Goal: Information Seeking & Learning: Check status

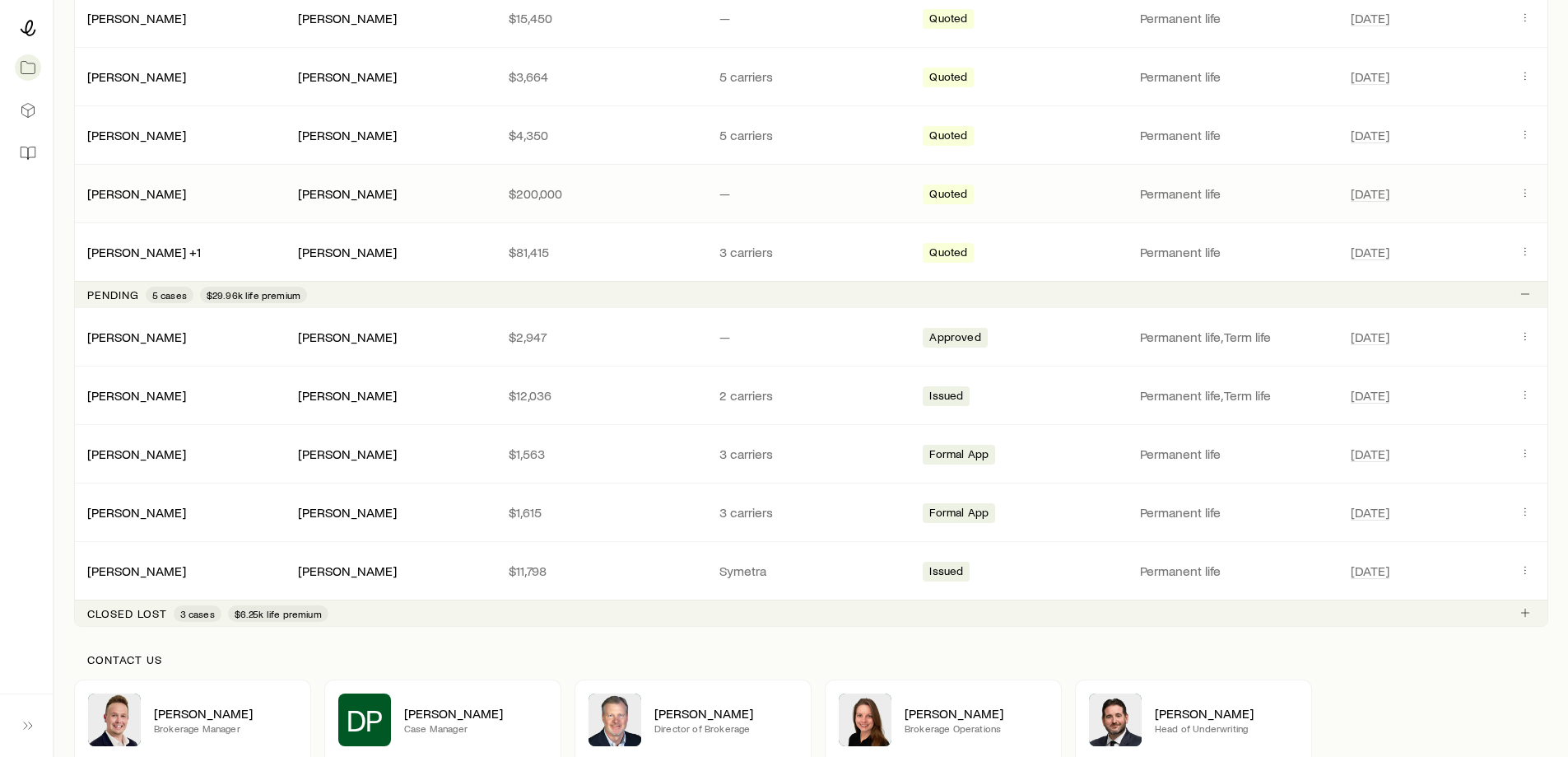
scroll to position [412, 0]
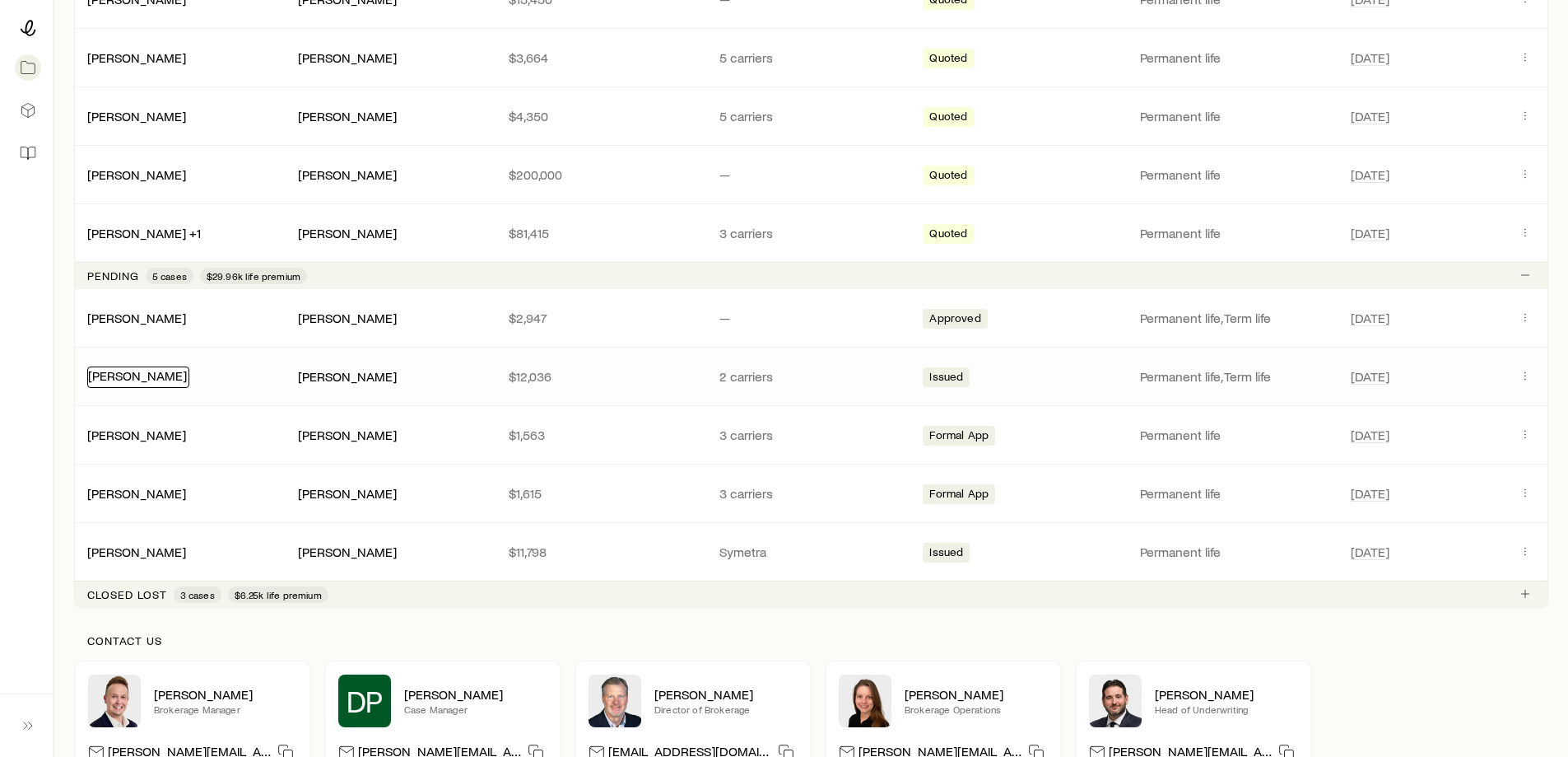
click at [108, 371] on link "[PERSON_NAME]" at bounding box center [137, 375] width 98 height 16
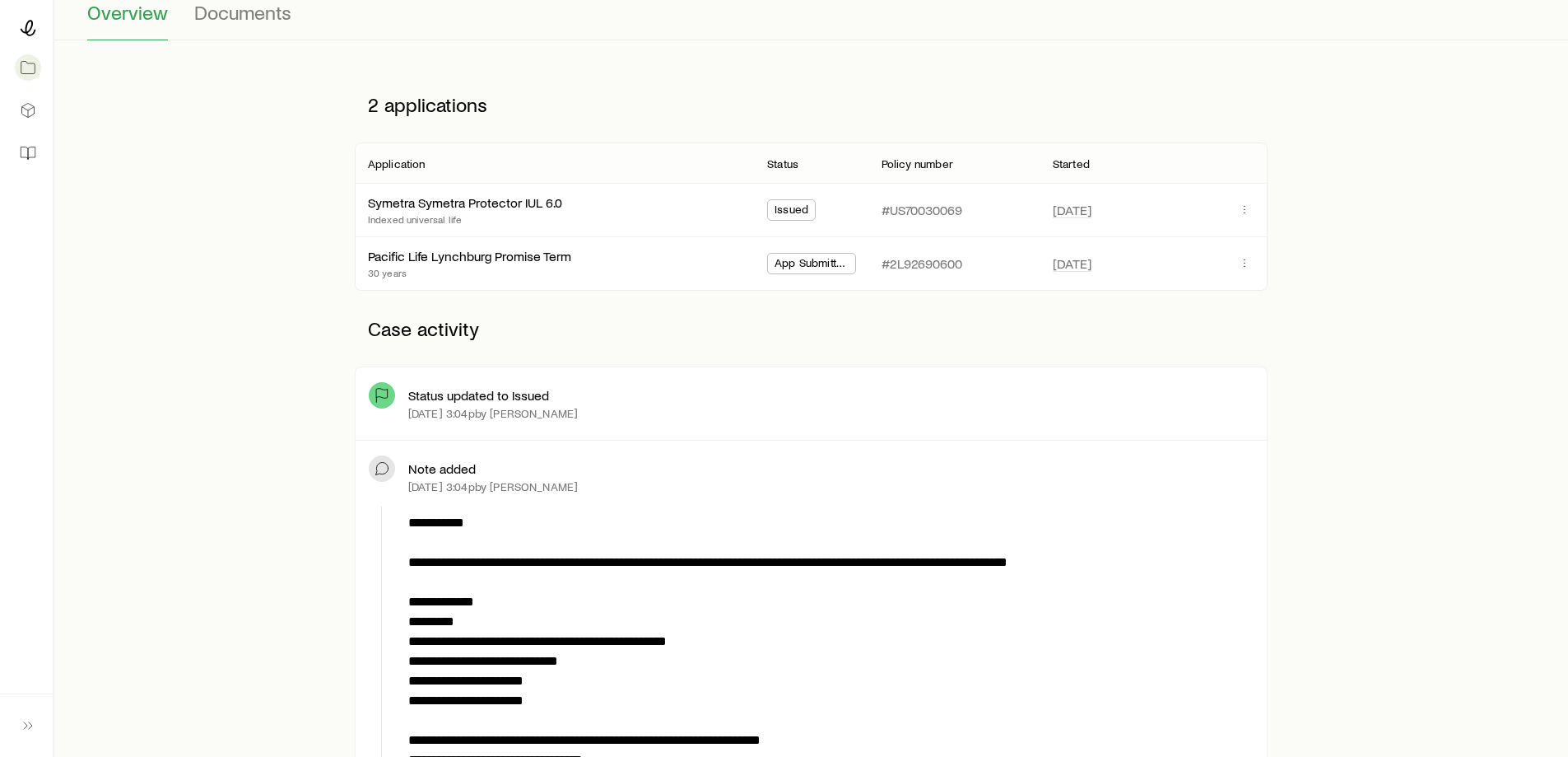
scroll to position [165, 0]
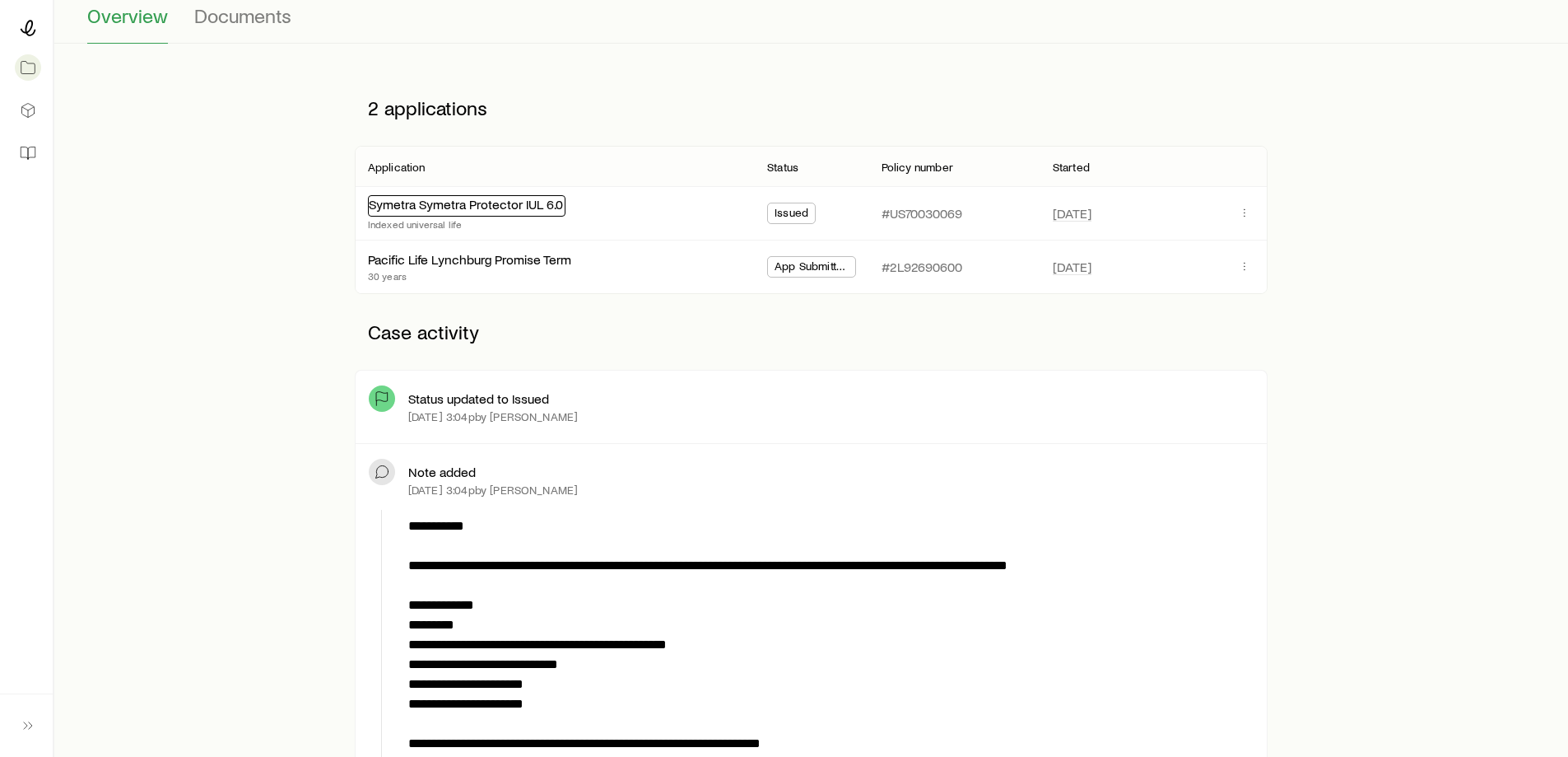
click at [490, 208] on link "Symetra Symetra Protector IUL 6.0" at bounding box center [466, 204] width 194 height 16
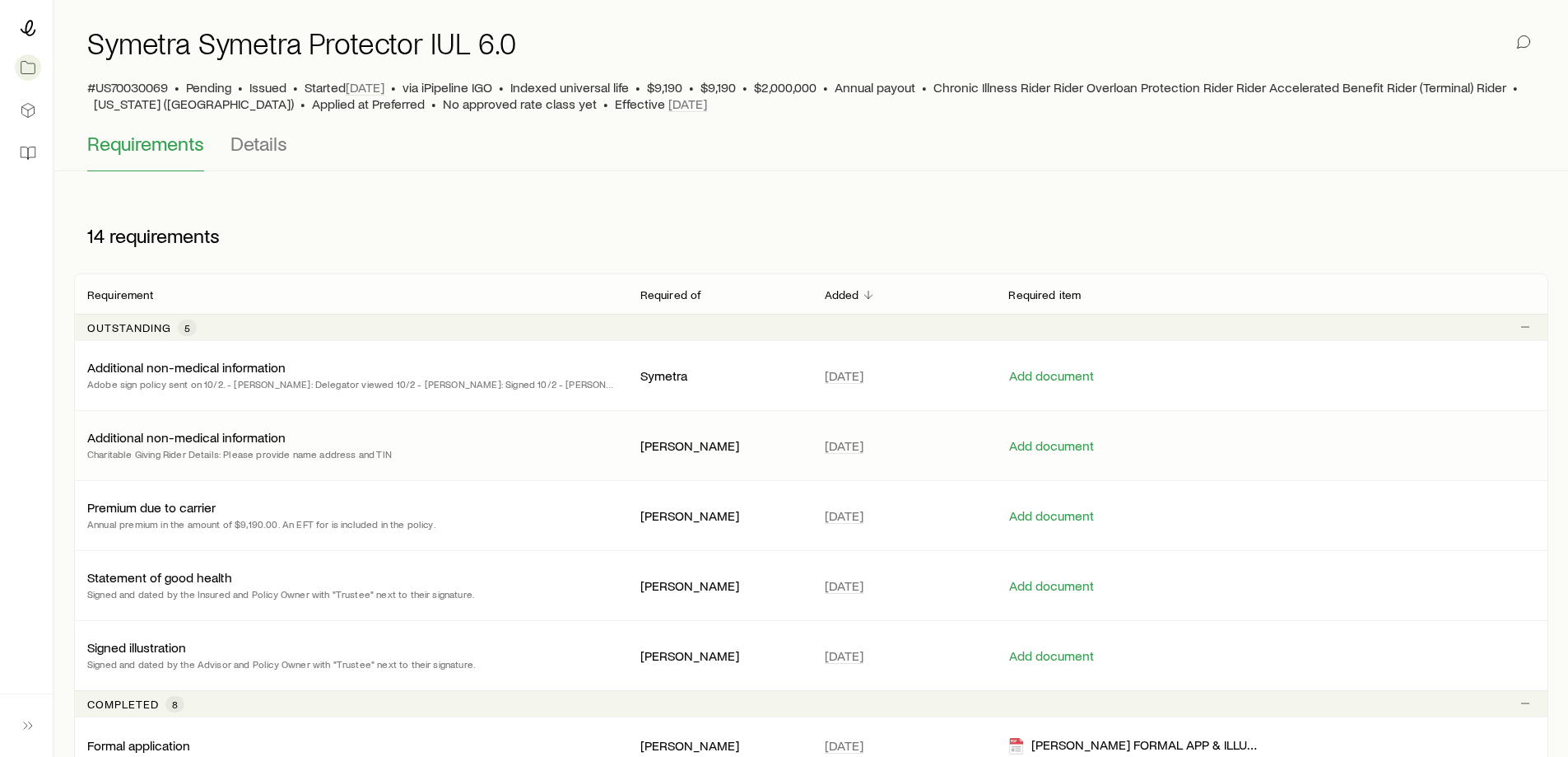
scroll to position [82, 0]
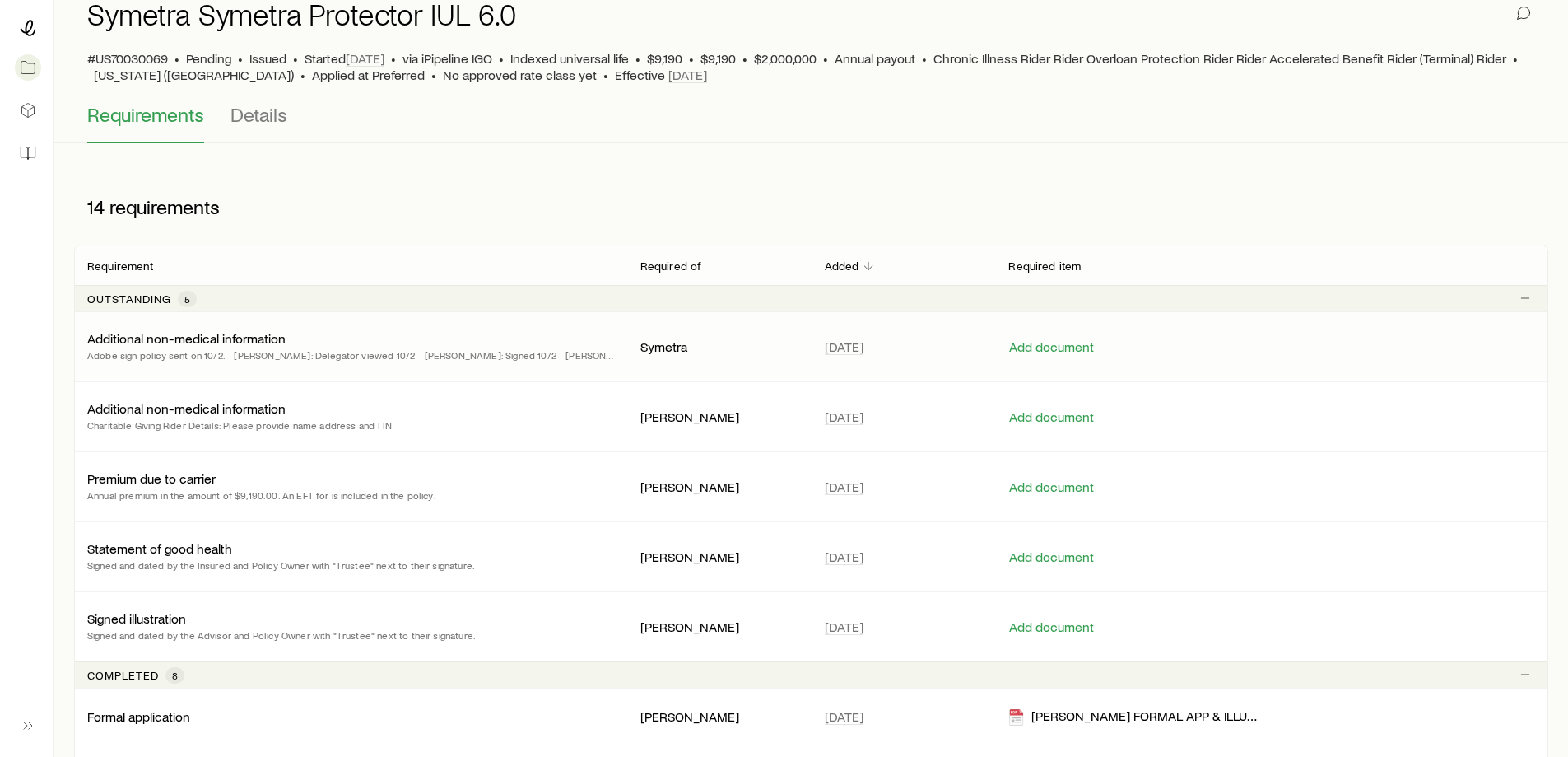
click at [303, 355] on p "Adobe sign policy sent on 10/2. - [PERSON_NAME]: Delegator viewed 10/2 - [PERSO…" at bounding box center [350, 354] width 526 height 16
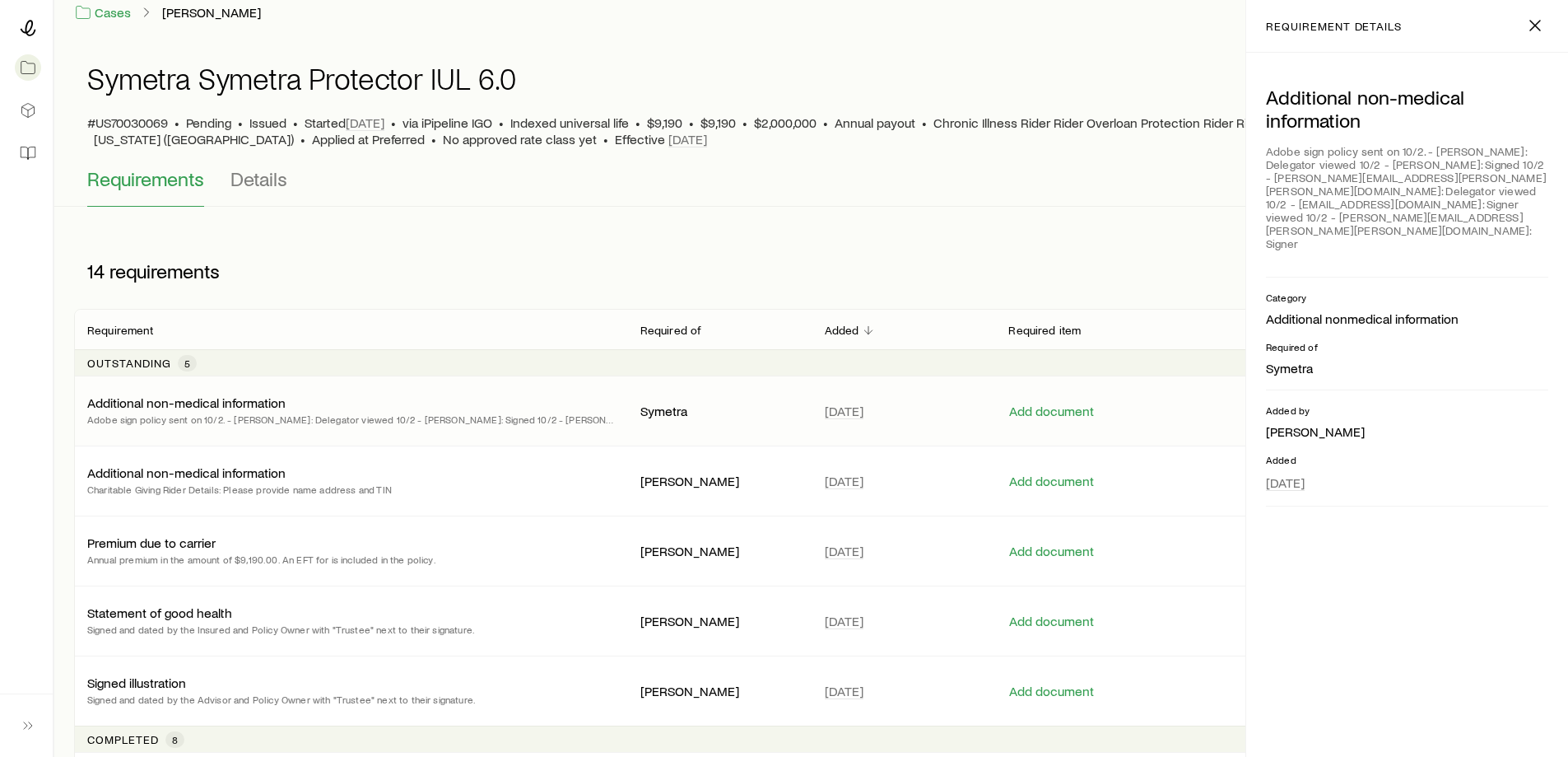
scroll to position [0, 0]
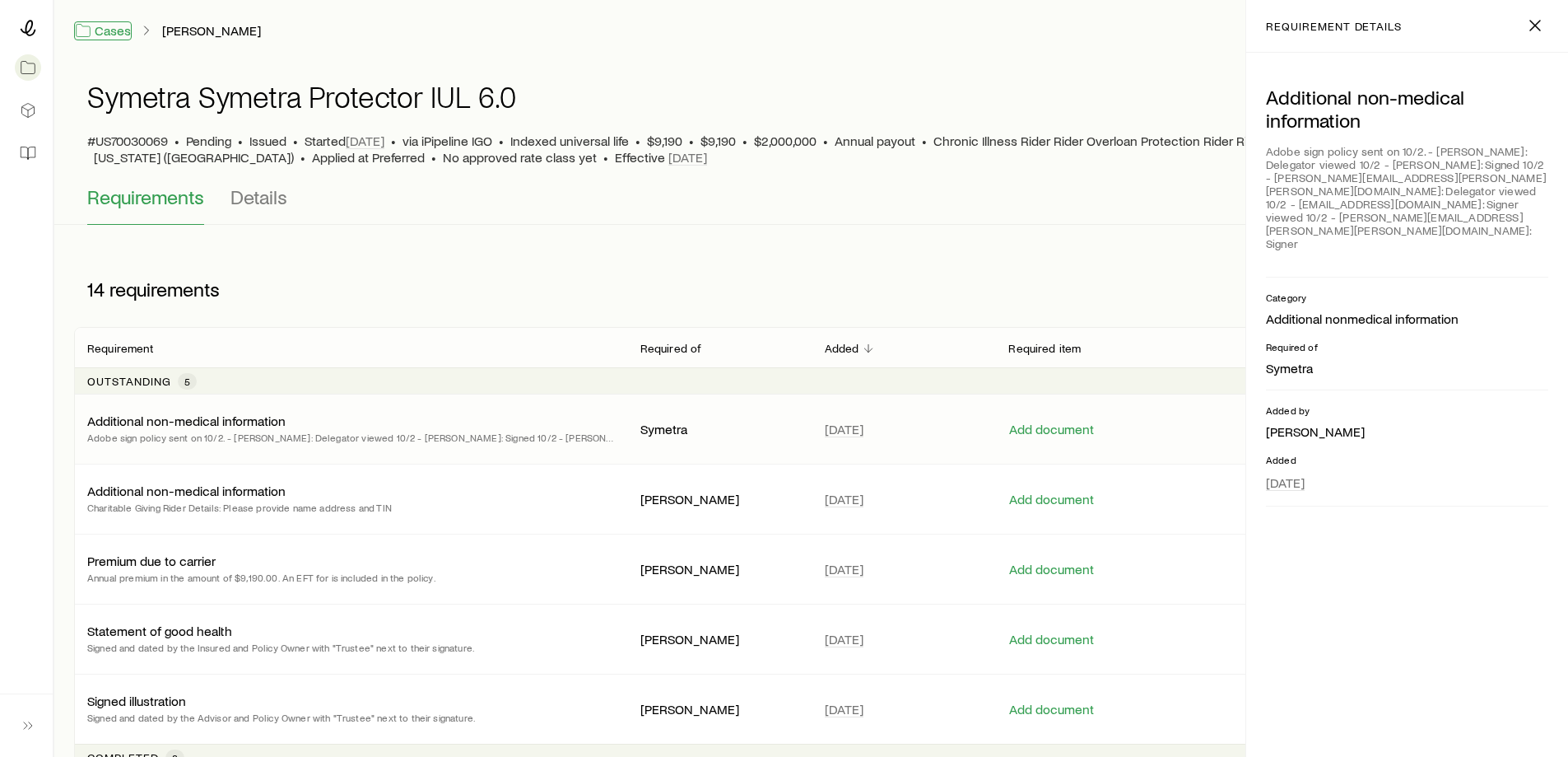
click at [116, 32] on link "Cases" at bounding box center [102, 31] width 58 height 19
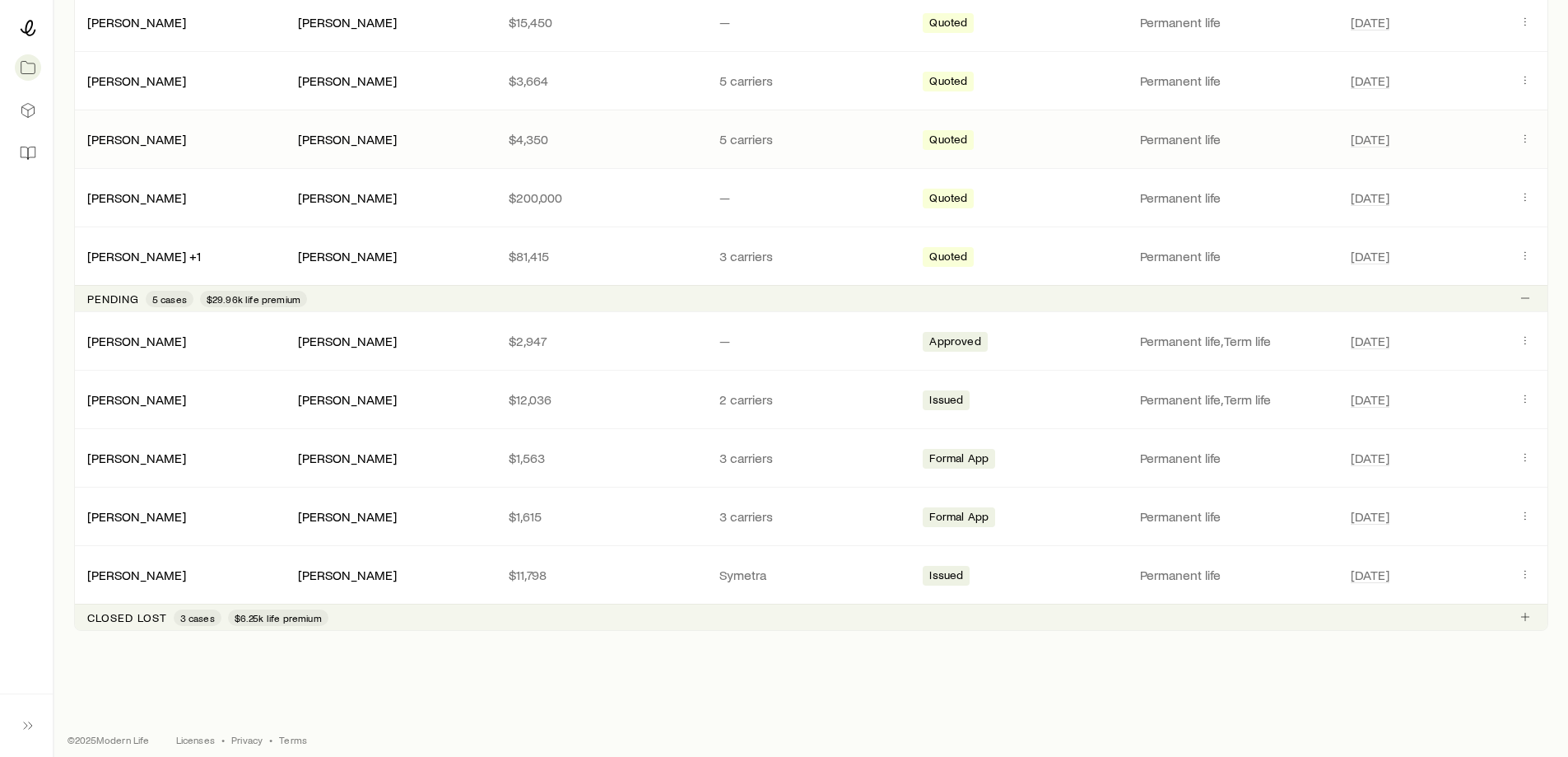
scroll to position [401, 0]
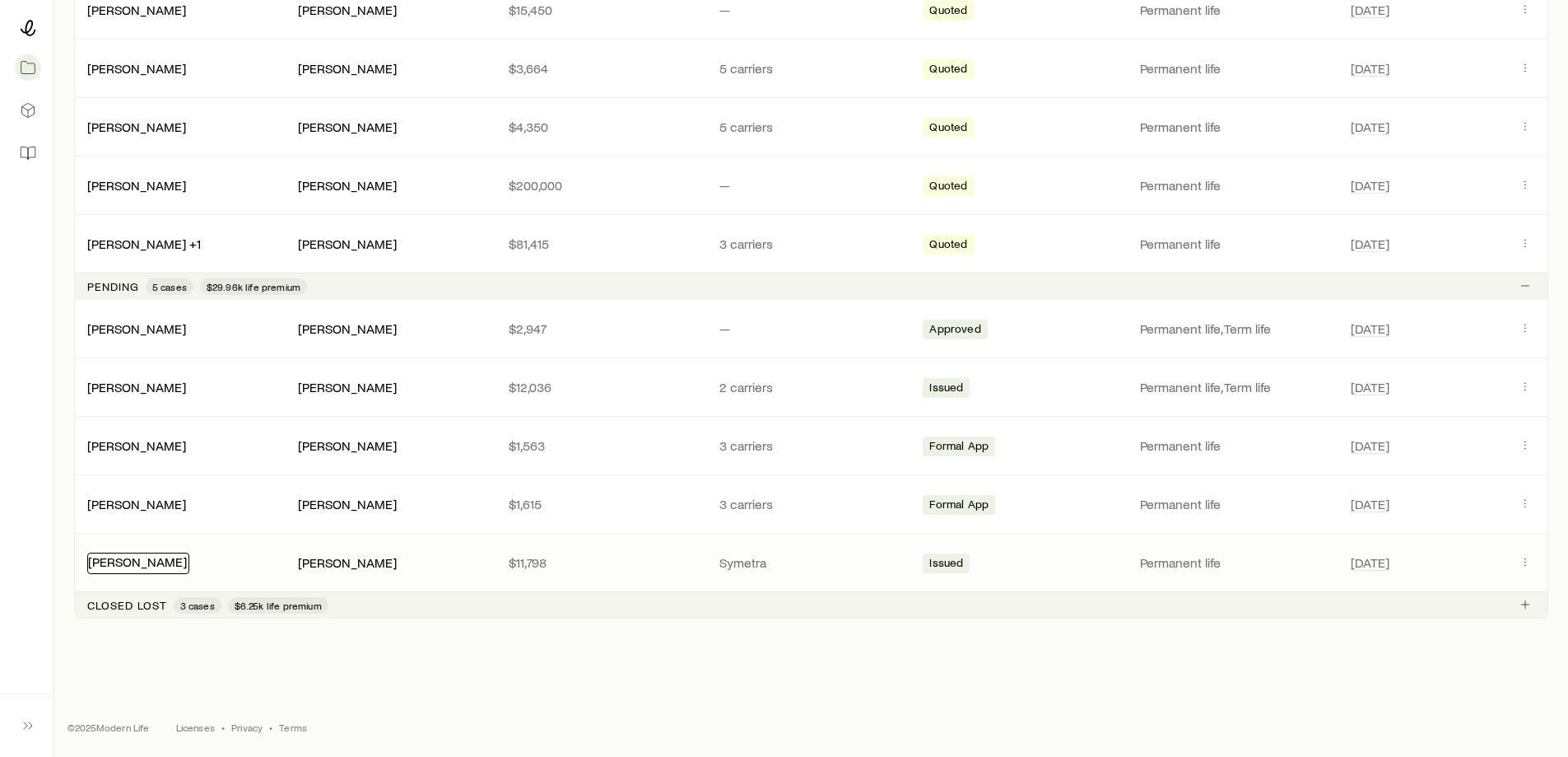
click at [173, 559] on link "[PERSON_NAME]" at bounding box center [137, 561] width 98 height 16
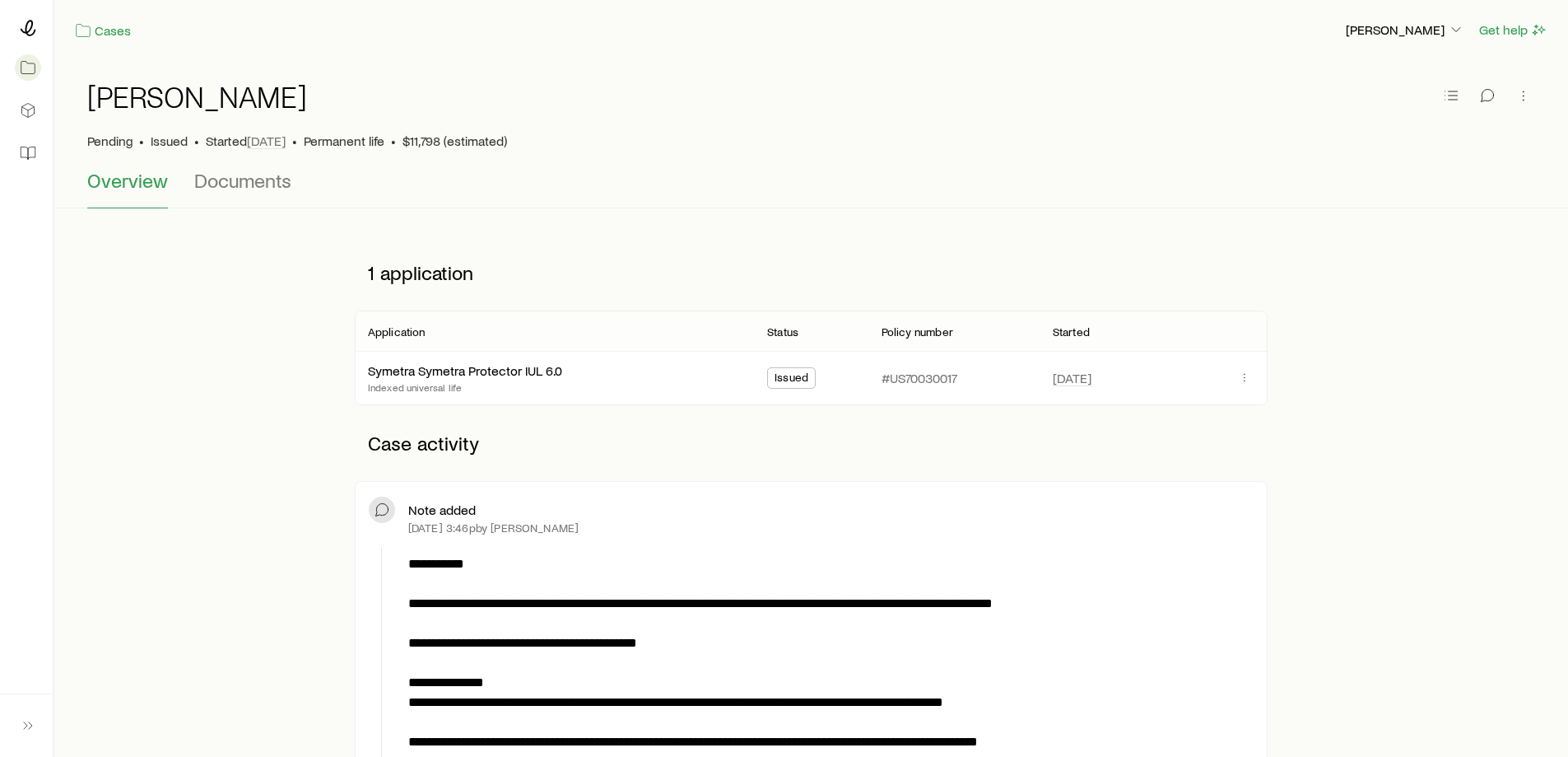
click at [472, 381] on p "Indexed universal life" at bounding box center [465, 388] width 194 height 13
click at [472, 375] on link "Symetra Symetra Protector IUL 6.0" at bounding box center [466, 369] width 194 height 16
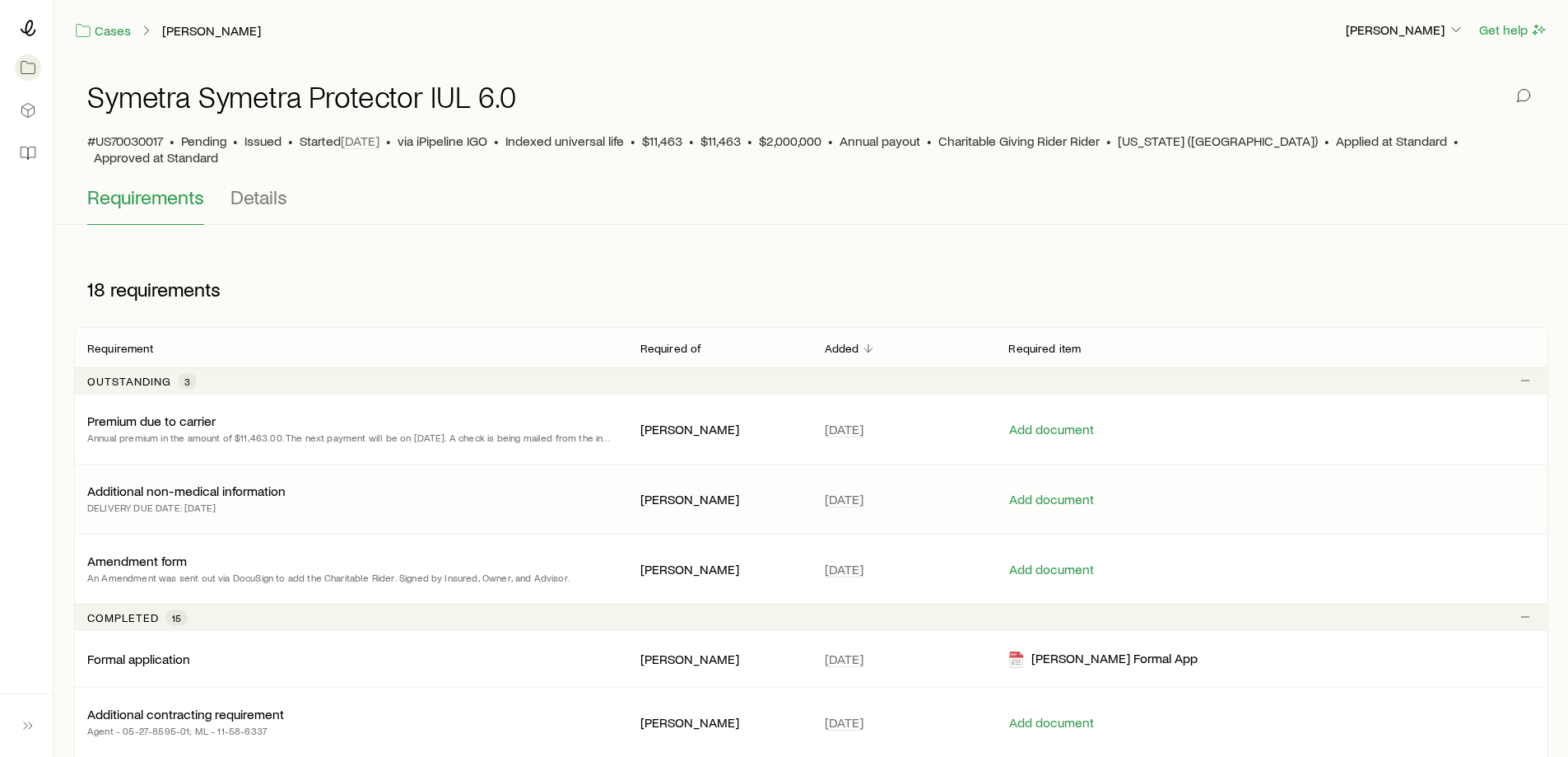
click at [219, 483] on p "Additional non-medical information" at bounding box center [187, 491] width 199 height 16
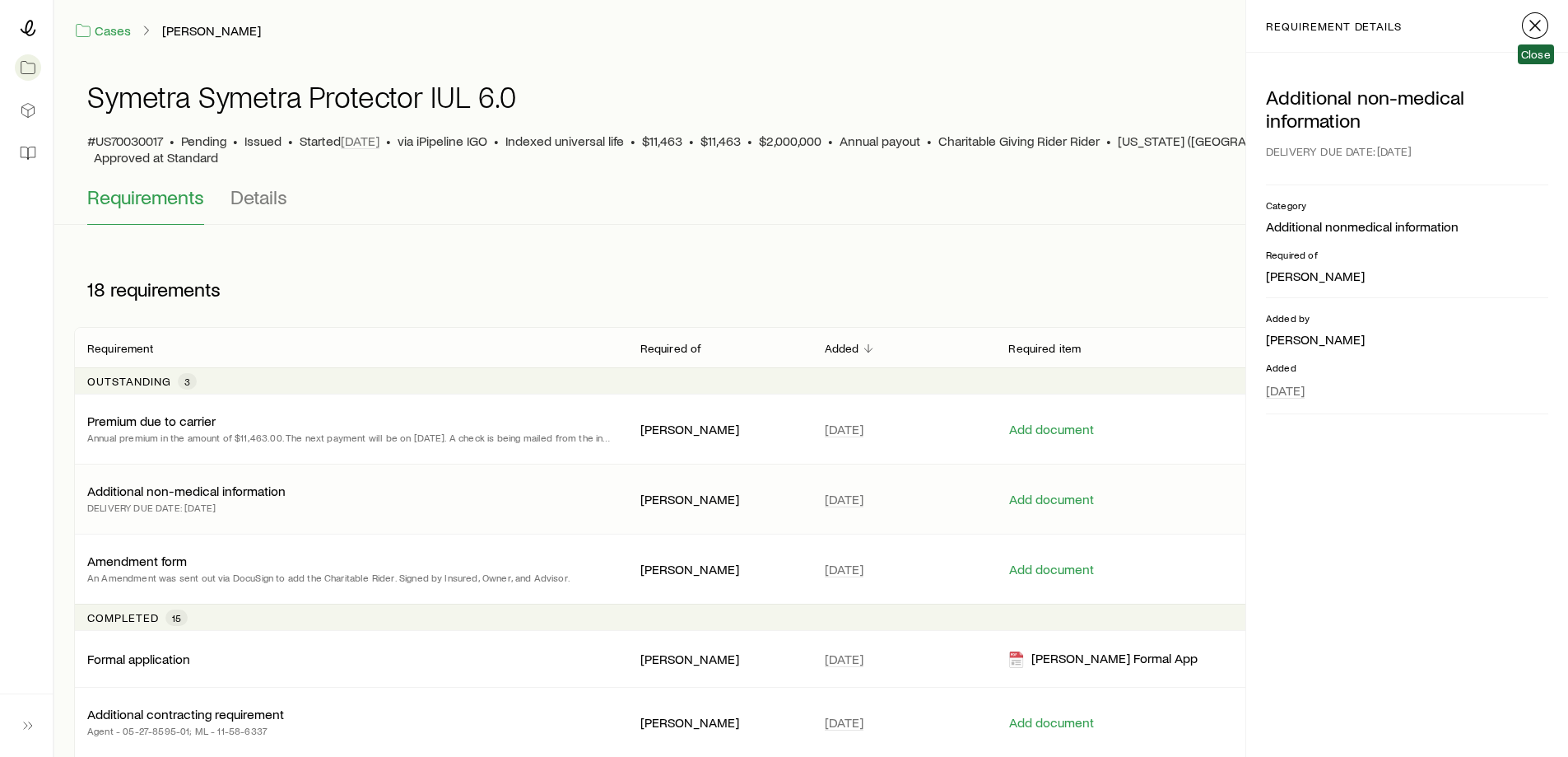
click at [1540, 24] on icon "button" at bounding box center [1535, 26] width 20 height 20
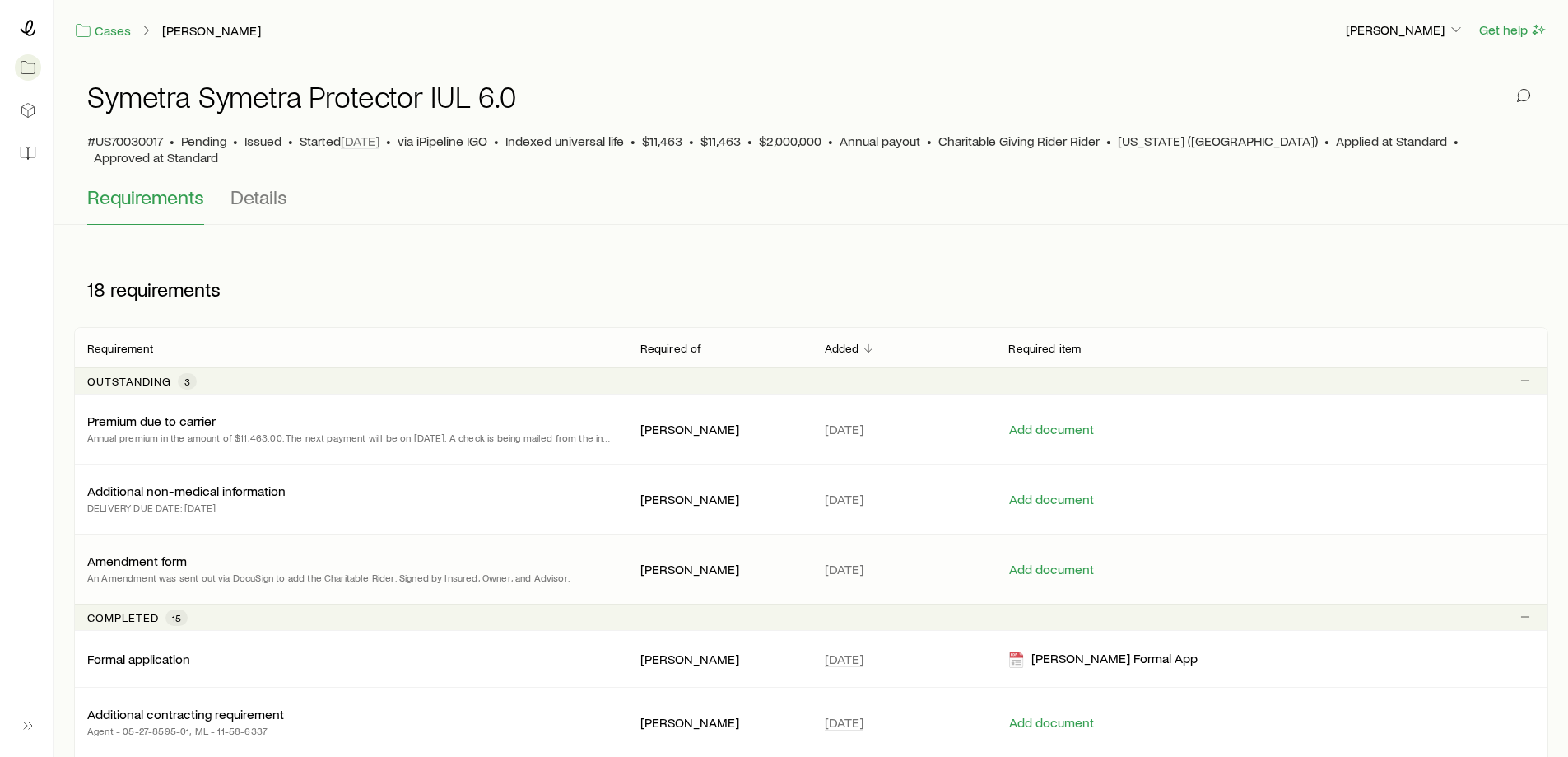
click at [123, 552] on p "Amendment form" at bounding box center [136, 560] width 99 height 16
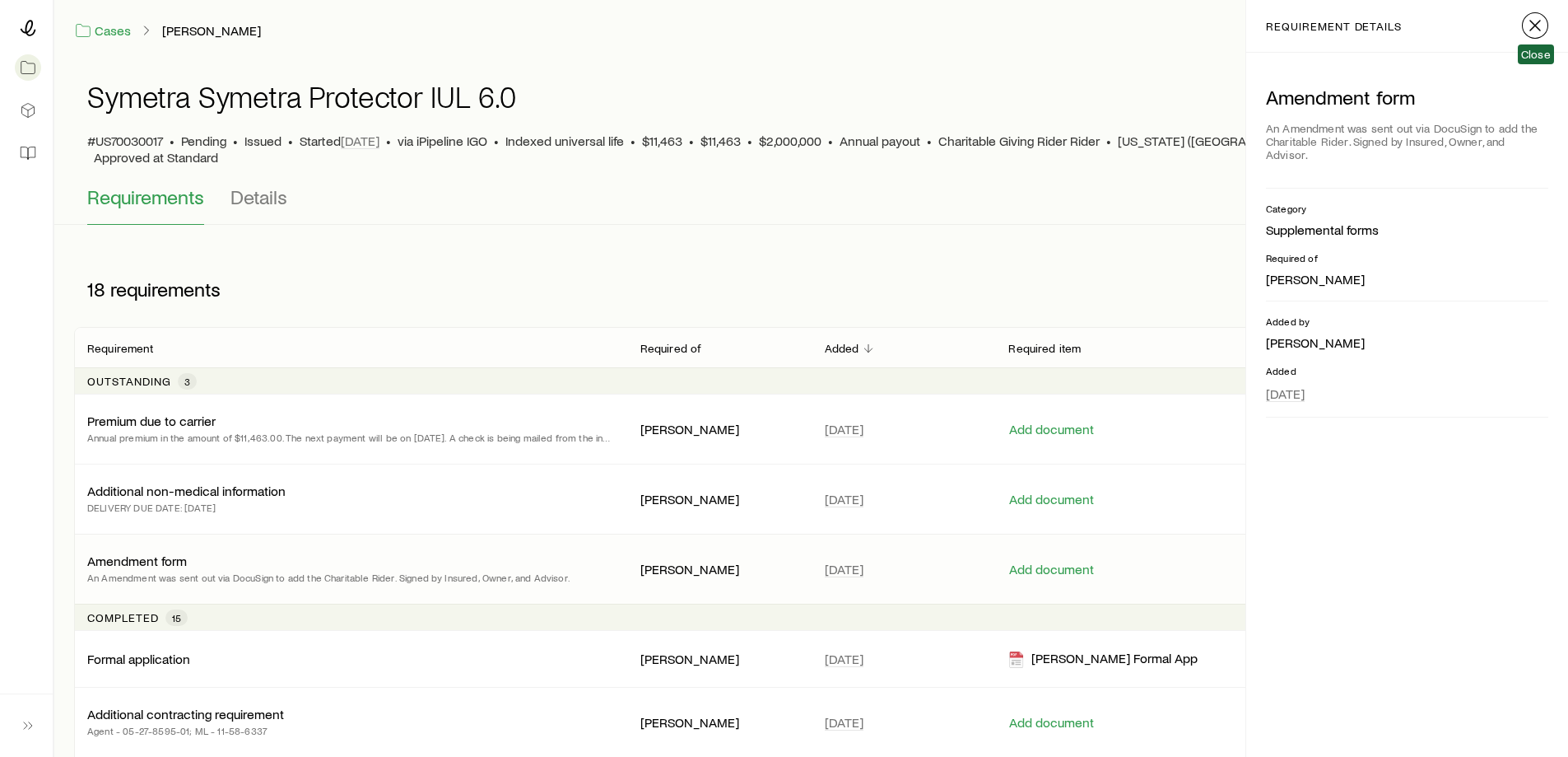
click at [1527, 32] on icon "button" at bounding box center [1535, 26] width 20 height 20
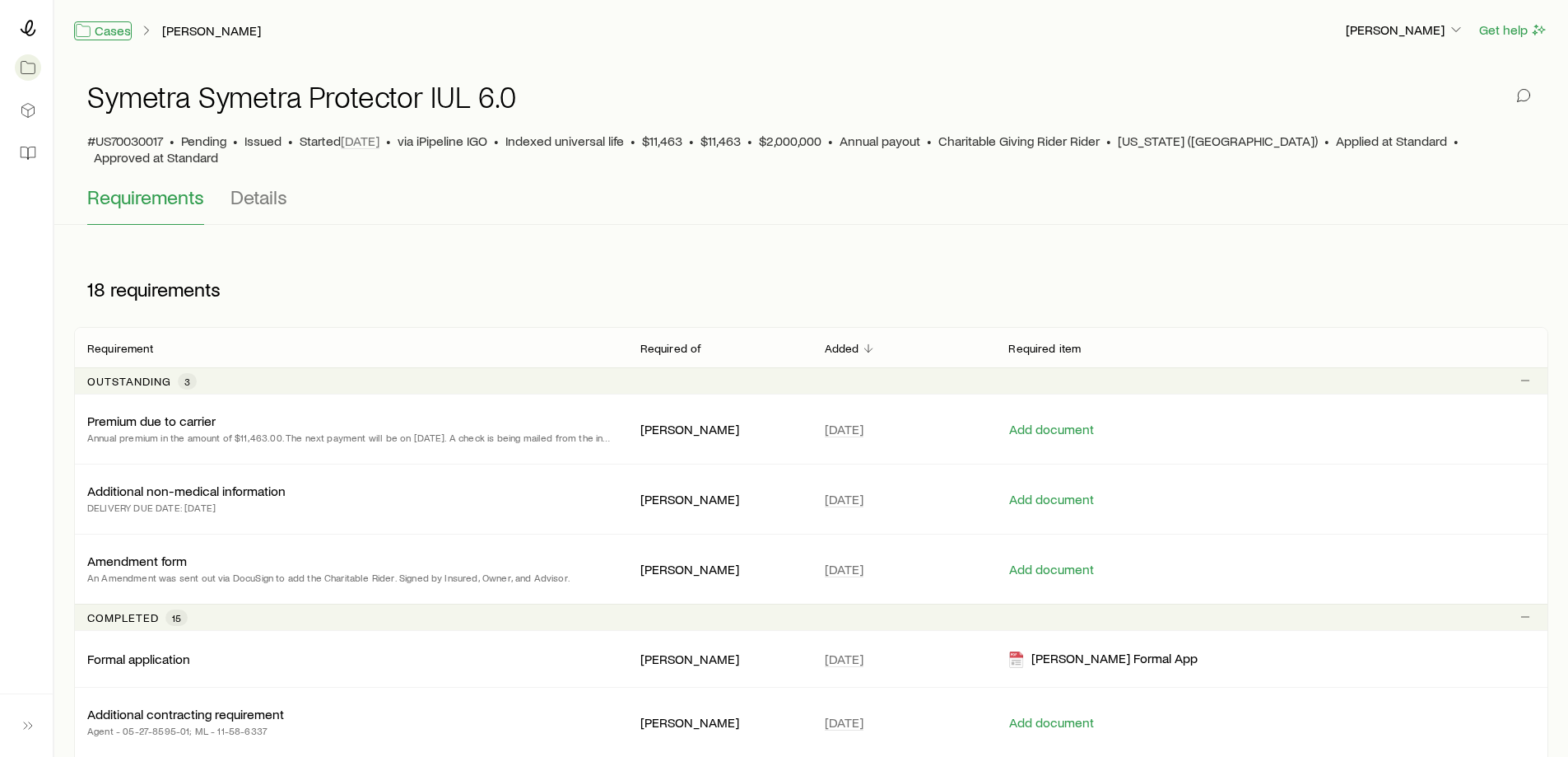
click at [122, 28] on link "Cases" at bounding box center [102, 31] width 58 height 19
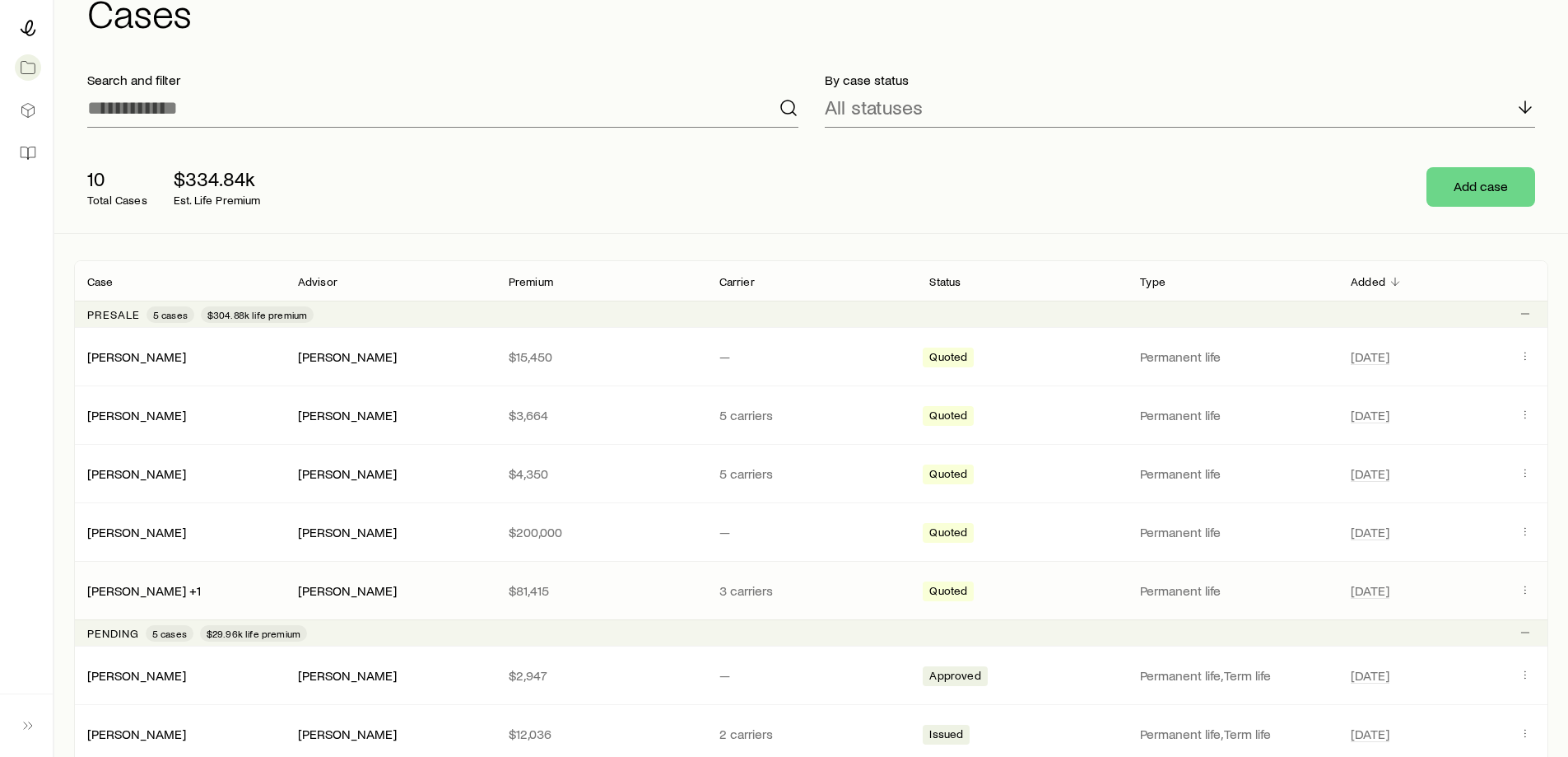
scroll to position [165, 0]
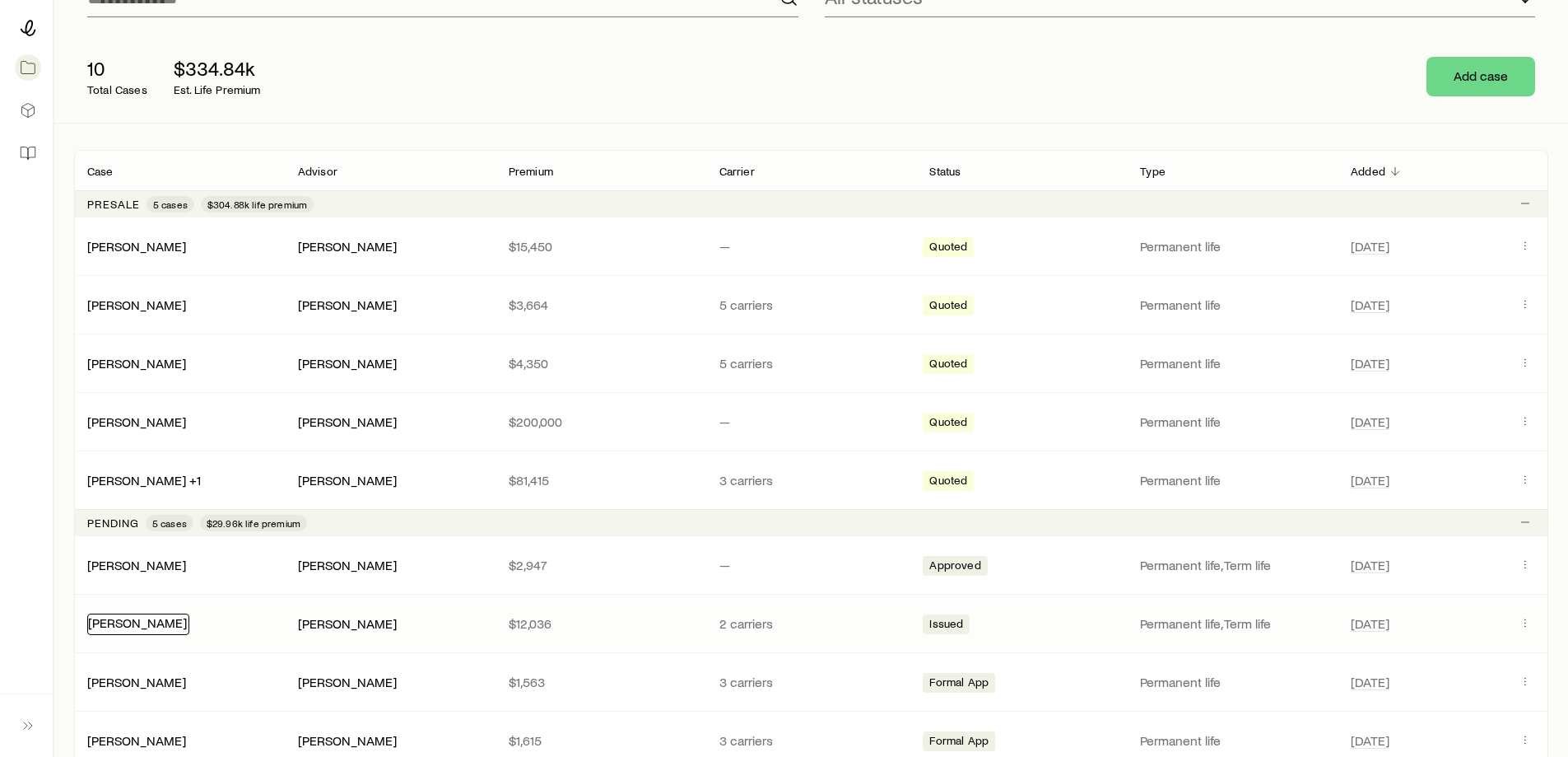
click at [145, 618] on link "[PERSON_NAME]" at bounding box center [137, 622] width 98 height 16
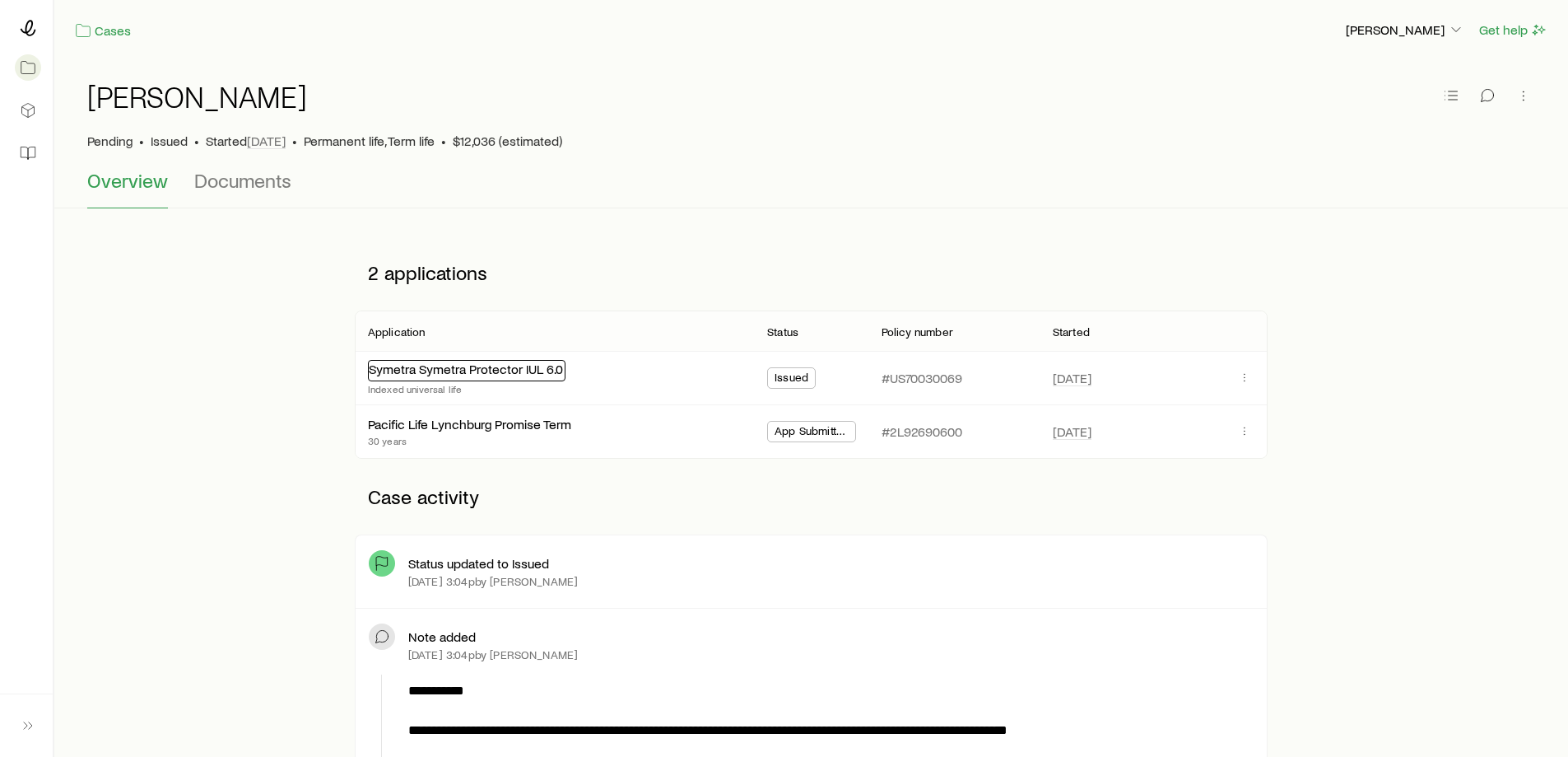
click at [516, 375] on link "Symetra Symetra Protector IUL 6.0" at bounding box center [466, 369] width 194 height 16
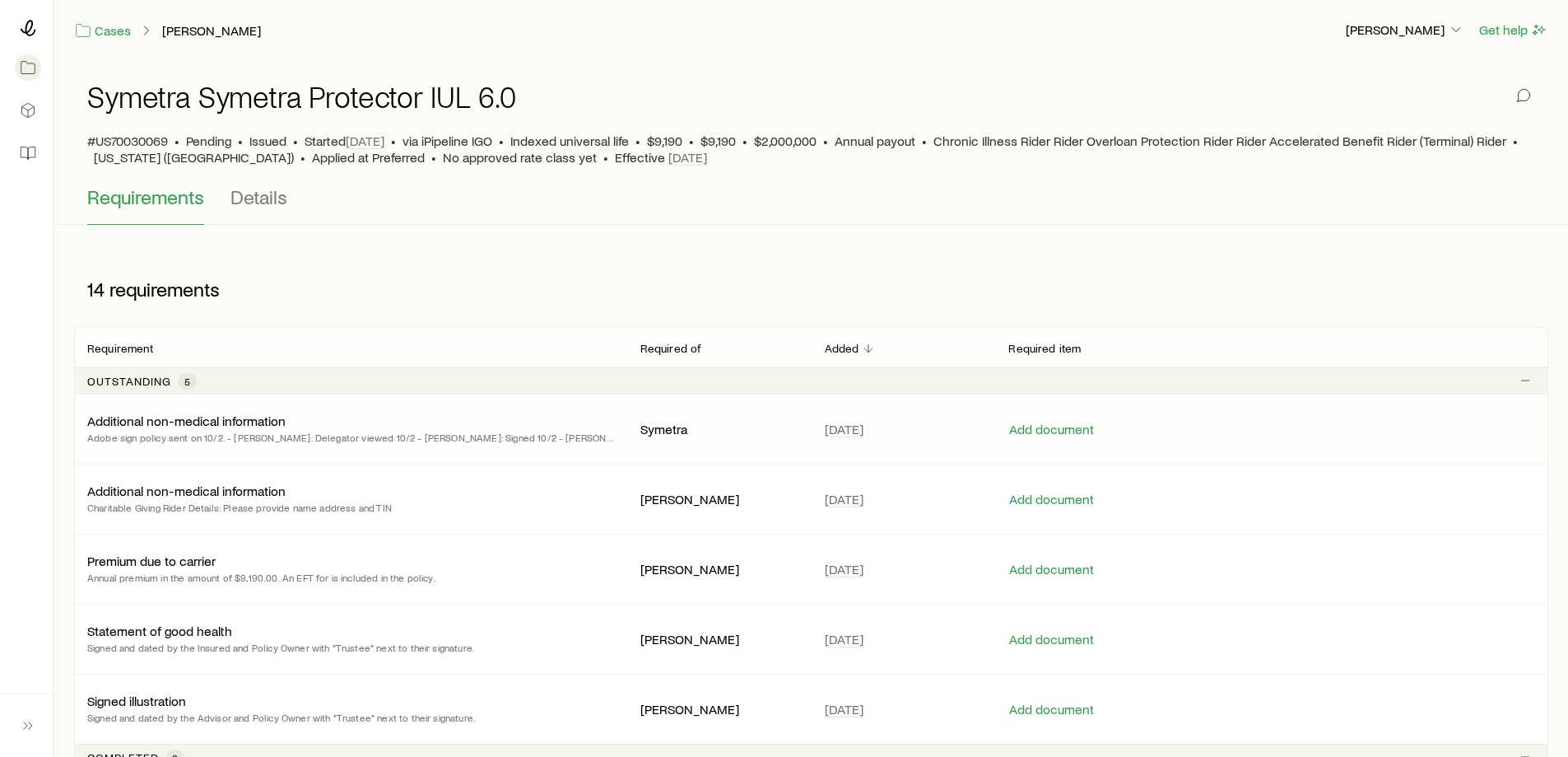
click at [226, 426] on p "Additional non-medical information" at bounding box center [187, 421] width 199 height 16
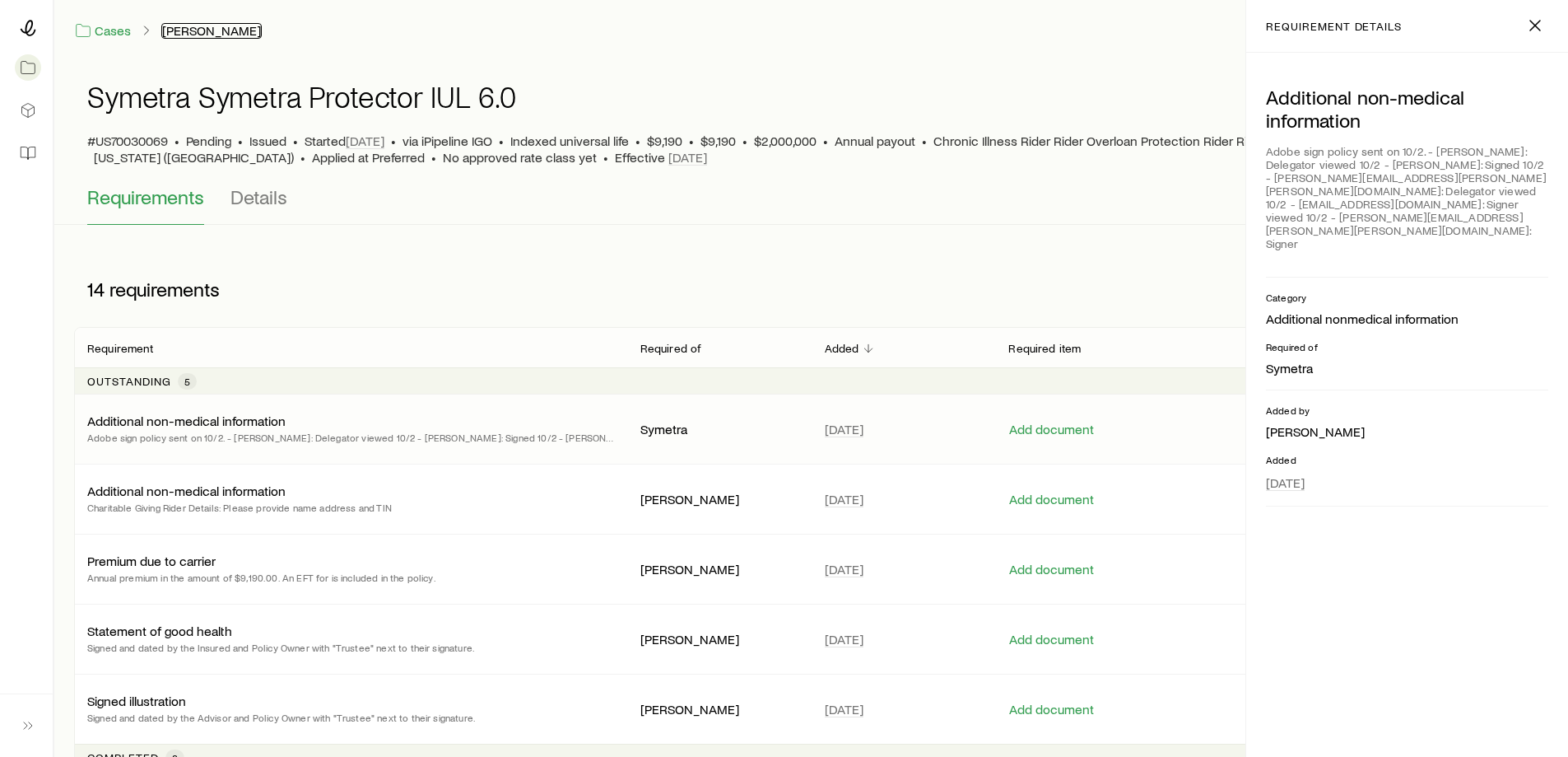
click at [209, 26] on link "[PERSON_NAME]" at bounding box center [211, 30] width 100 height 16
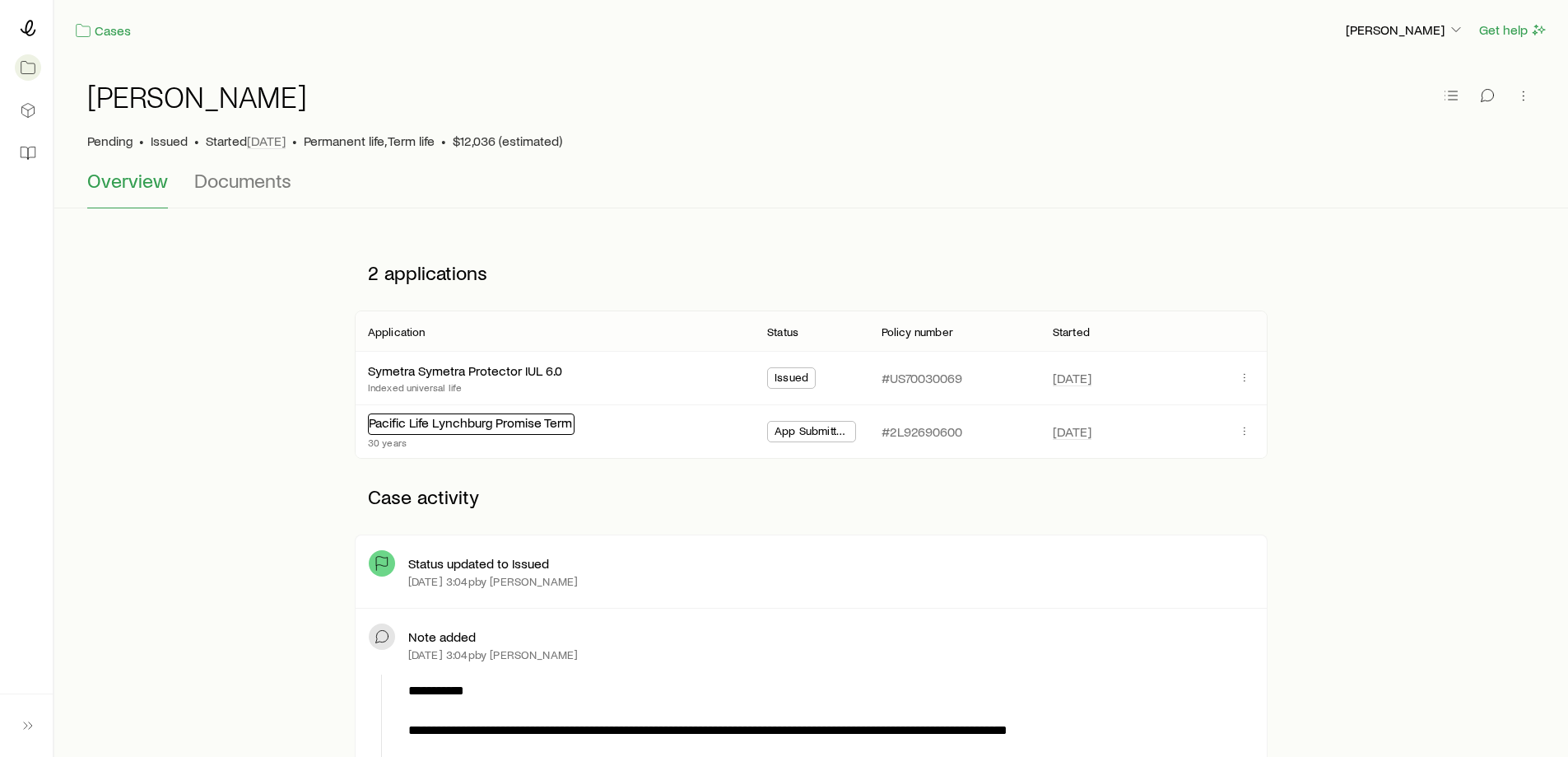
click at [455, 423] on link "Pacific Life Lynchburg Promise Term" at bounding box center [471, 422] width 204 height 16
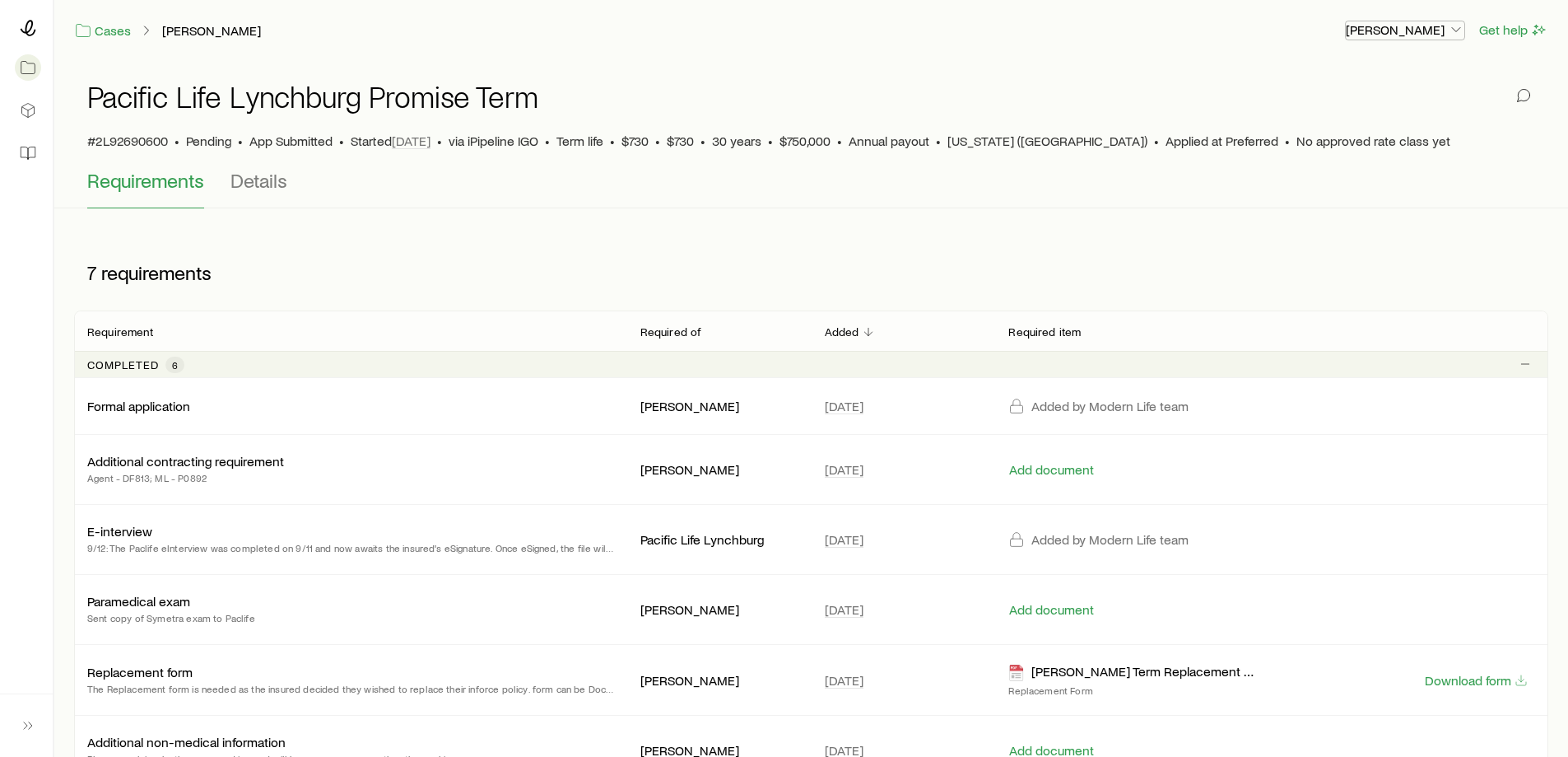
click at [1363, 28] on p "[PERSON_NAME]" at bounding box center [1405, 29] width 118 height 16
click at [1323, 81] on span "Sign out" at bounding box center [1327, 74] width 45 height 16
